Goal: Information Seeking & Learning: Learn about a topic

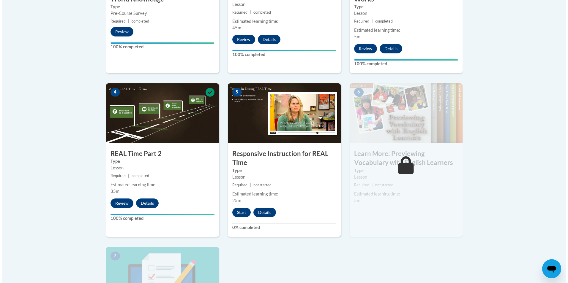
scroll to position [267, 0]
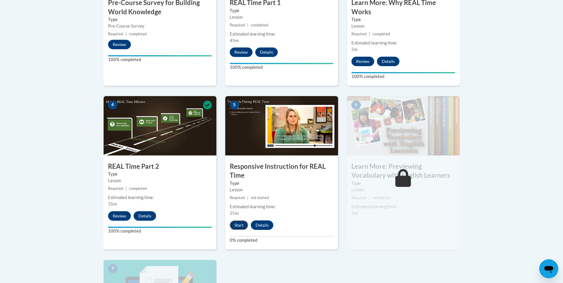
click at [239, 225] on button "Start" at bounding box center [239, 226] width 18 height 10
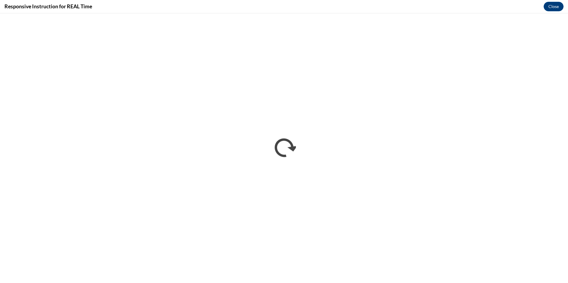
scroll to position [0, 0]
